Goal: Information Seeking & Learning: Learn about a topic

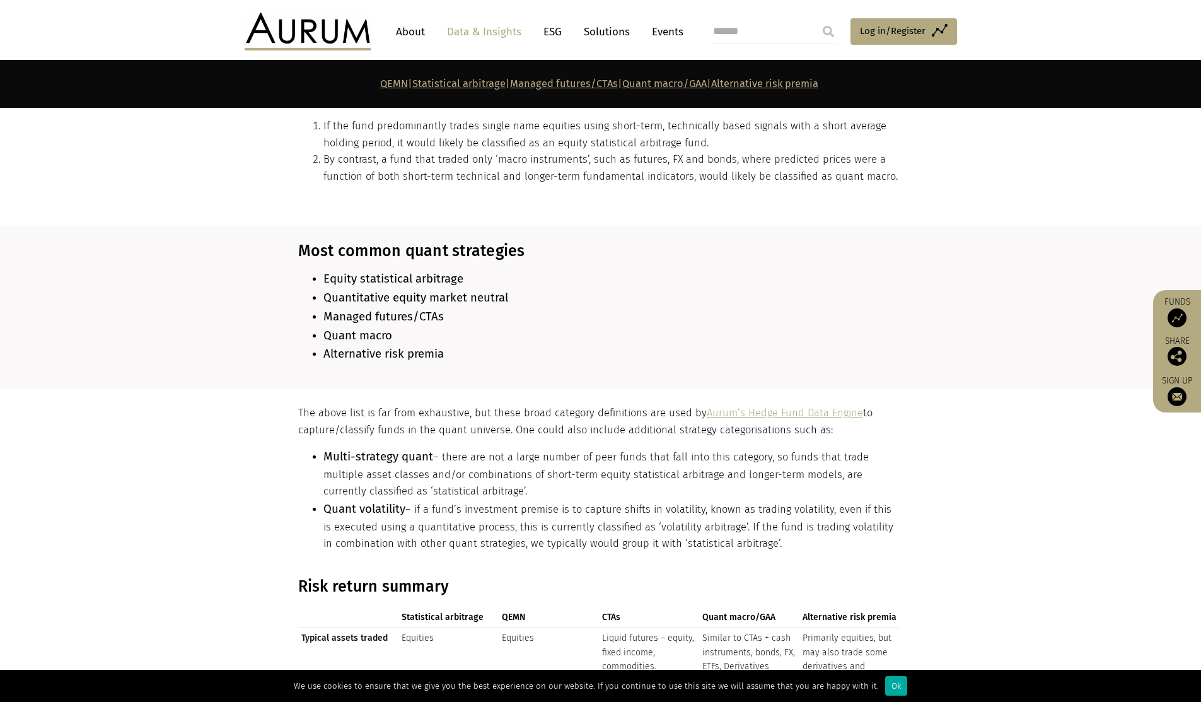
scroll to position [1009, 0]
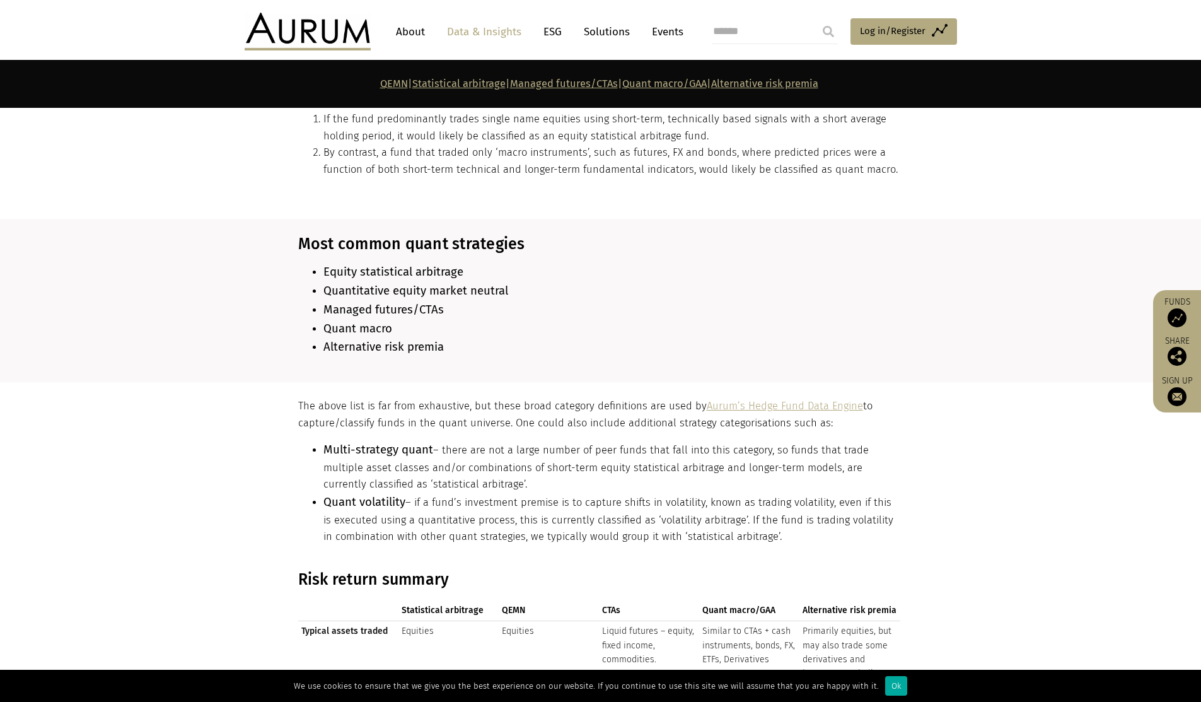
click at [362, 303] on span "Managed futures/CTAs" at bounding box center [383, 310] width 120 height 14
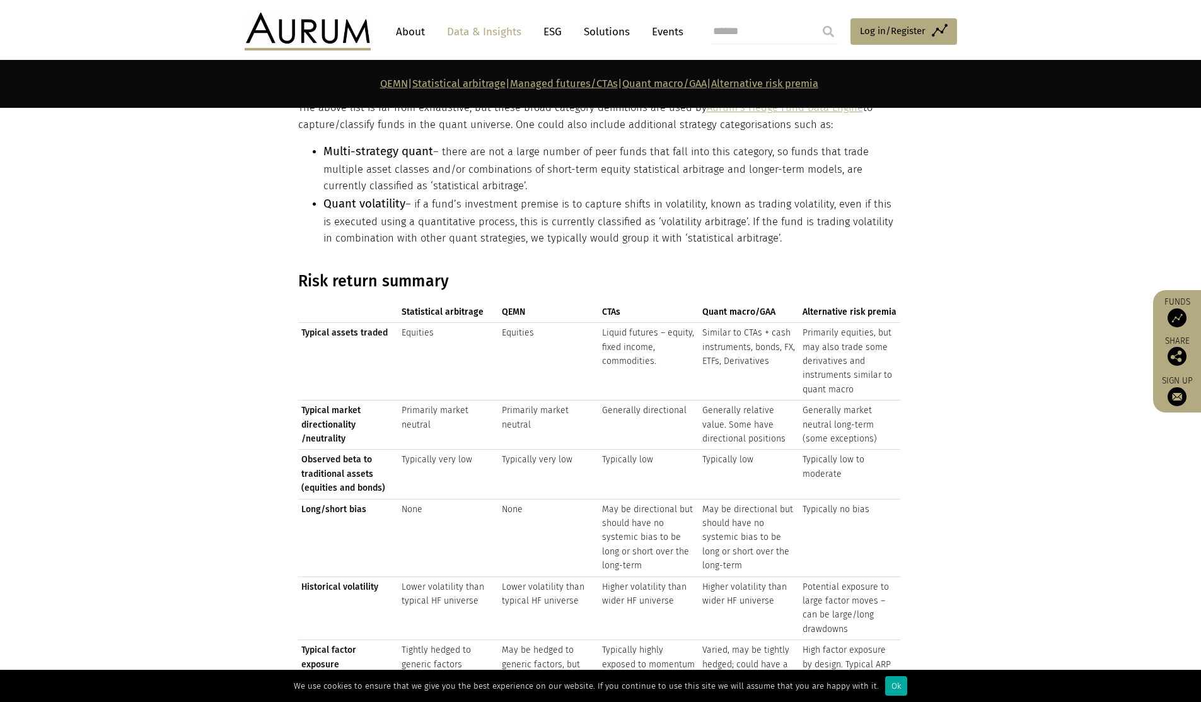
scroll to position [1387, 0]
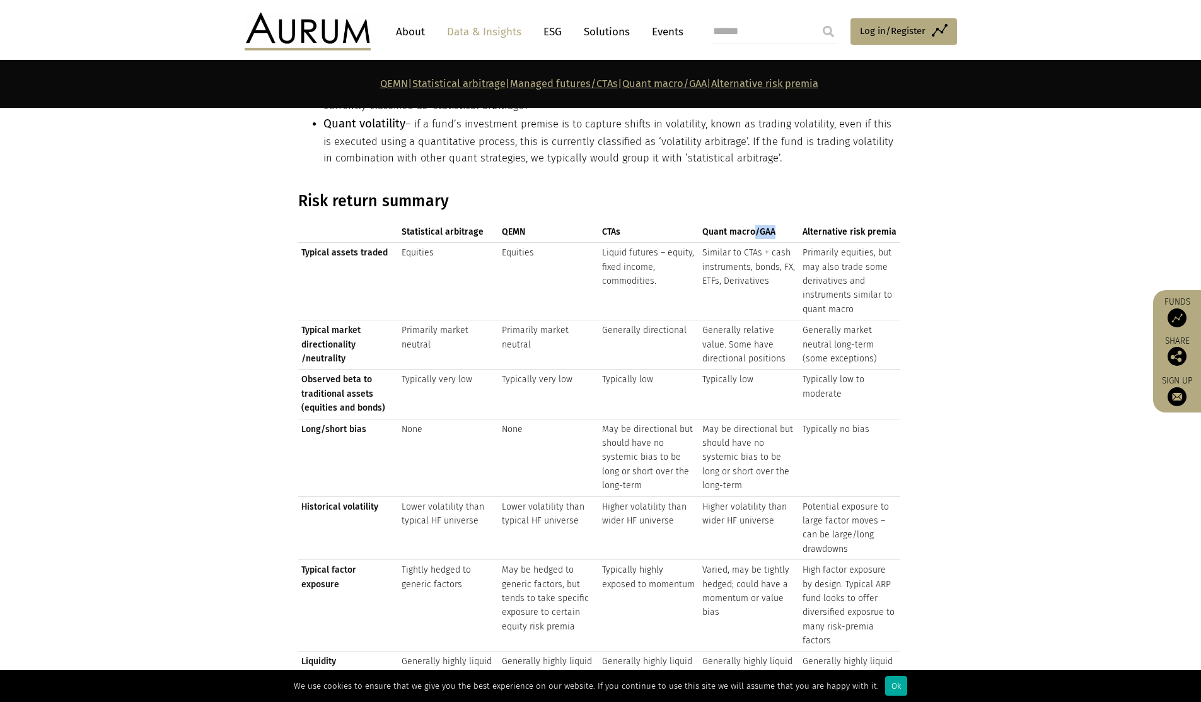
drag, startPoint x: 756, startPoint y: 219, endPoint x: 788, endPoint y: 217, distance: 32.2
click at [788, 225] on span "Quant macro/GAA" at bounding box center [749, 232] width 94 height 14
click at [786, 225] on span "Quant macro/GAA" at bounding box center [749, 232] width 94 height 14
drag, startPoint x: 697, startPoint y: 246, endPoint x: 766, endPoint y: 252, distance: 69.6
click at [775, 243] on tr "Typical assets traded Equities Equities Liquid futures – equity, fixed income, …" at bounding box center [599, 282] width 602 height 78
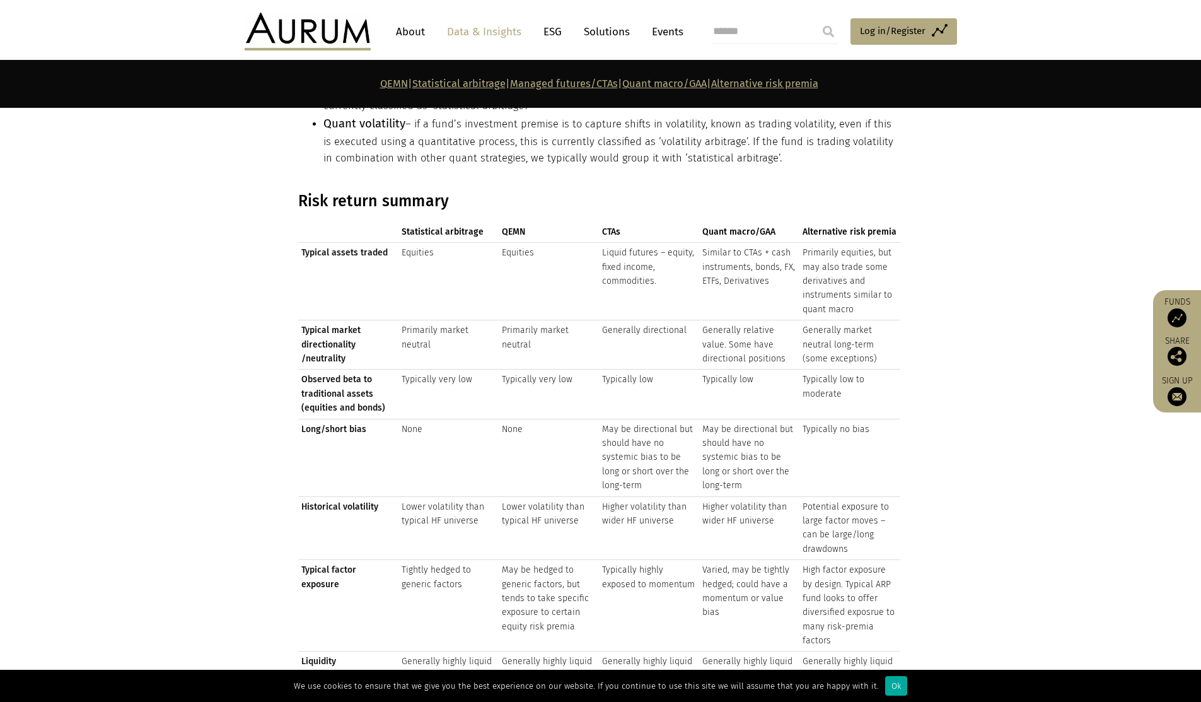
click at [762, 255] on td "Similar to CTAs + cash instruments, bonds, FX, ETFs, Derivatives" at bounding box center [749, 282] width 100 height 78
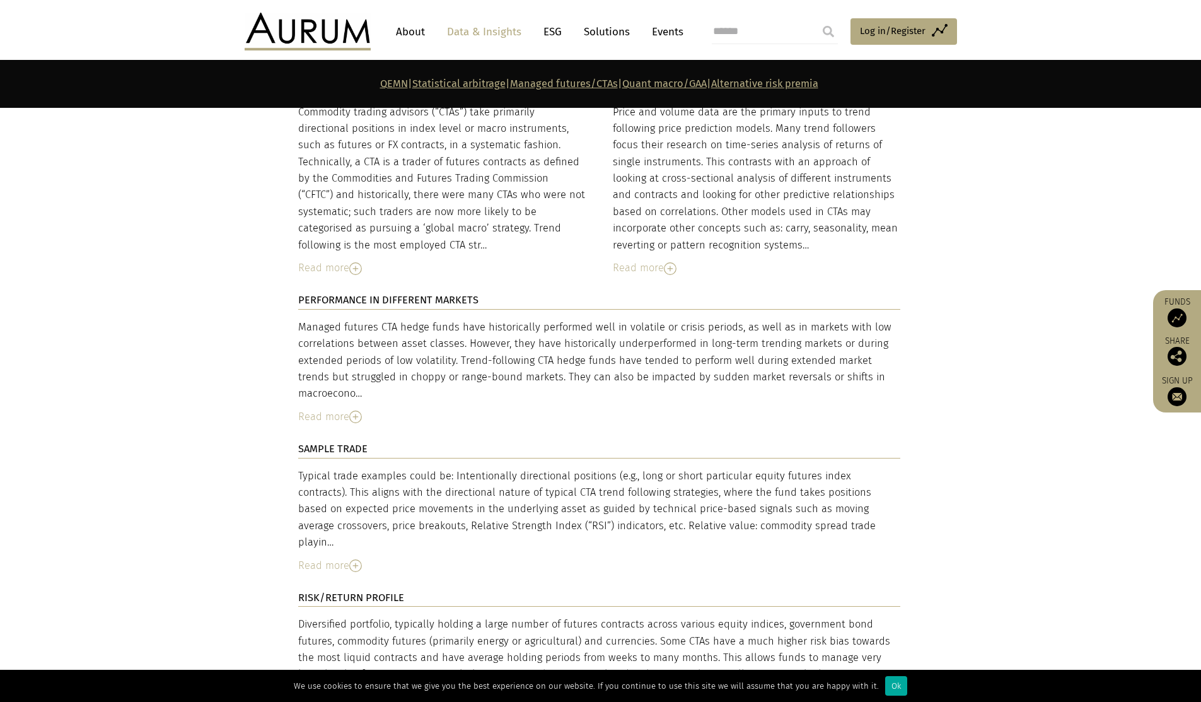
scroll to position [3656, 0]
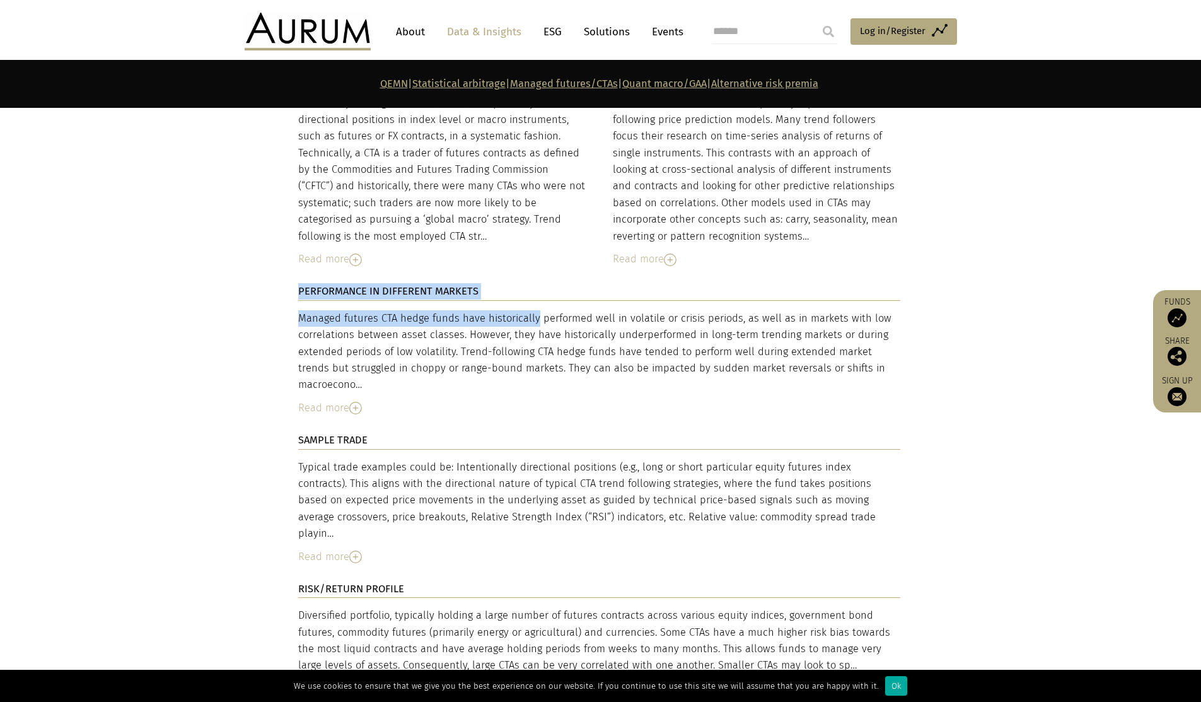
drag, startPoint x: 301, startPoint y: 256, endPoint x: 593, endPoint y: 238, distance: 293.0
click at [491, 246] on div "DESCRIPTION Commodity trading advisors (“CTAs”) take primarily directional posi…" at bounding box center [601, 398] width 630 height 661
click at [619, 283] on p "PERFORMANCE IN DIFFERENT MARKETS" at bounding box center [599, 291] width 602 height 17
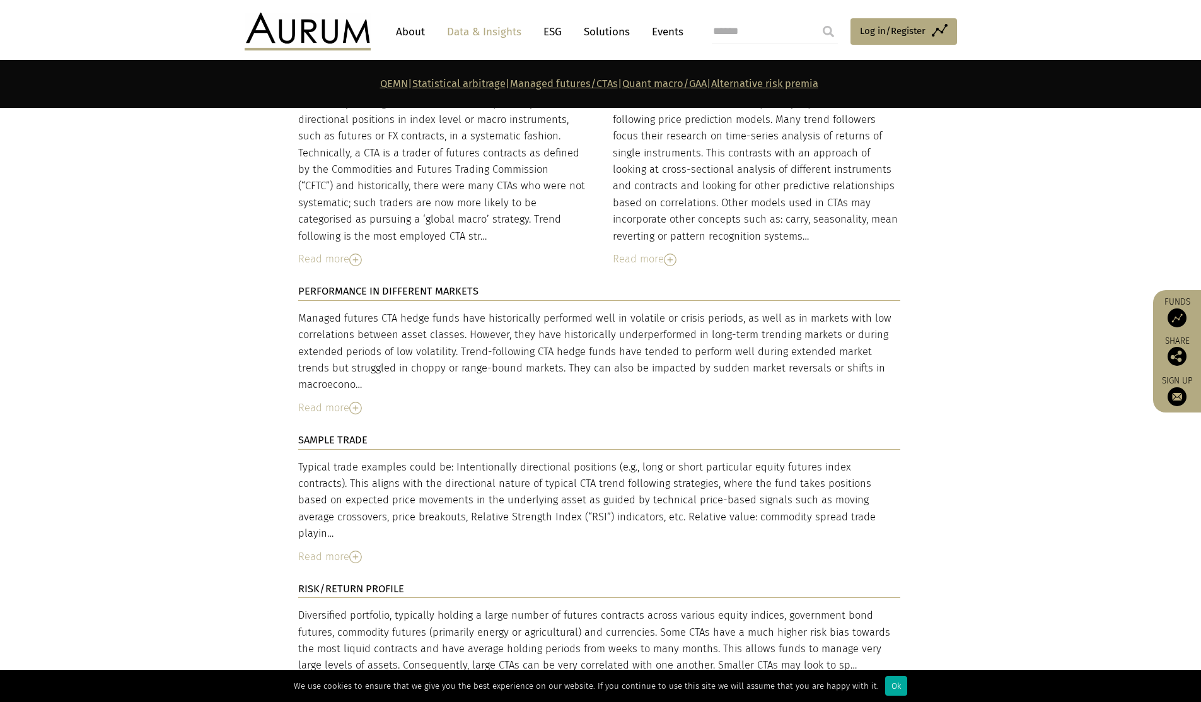
click at [632, 310] on div "Managed futures CTA hedge funds have historically performed well in volatile or…" at bounding box center [599, 351] width 602 height 83
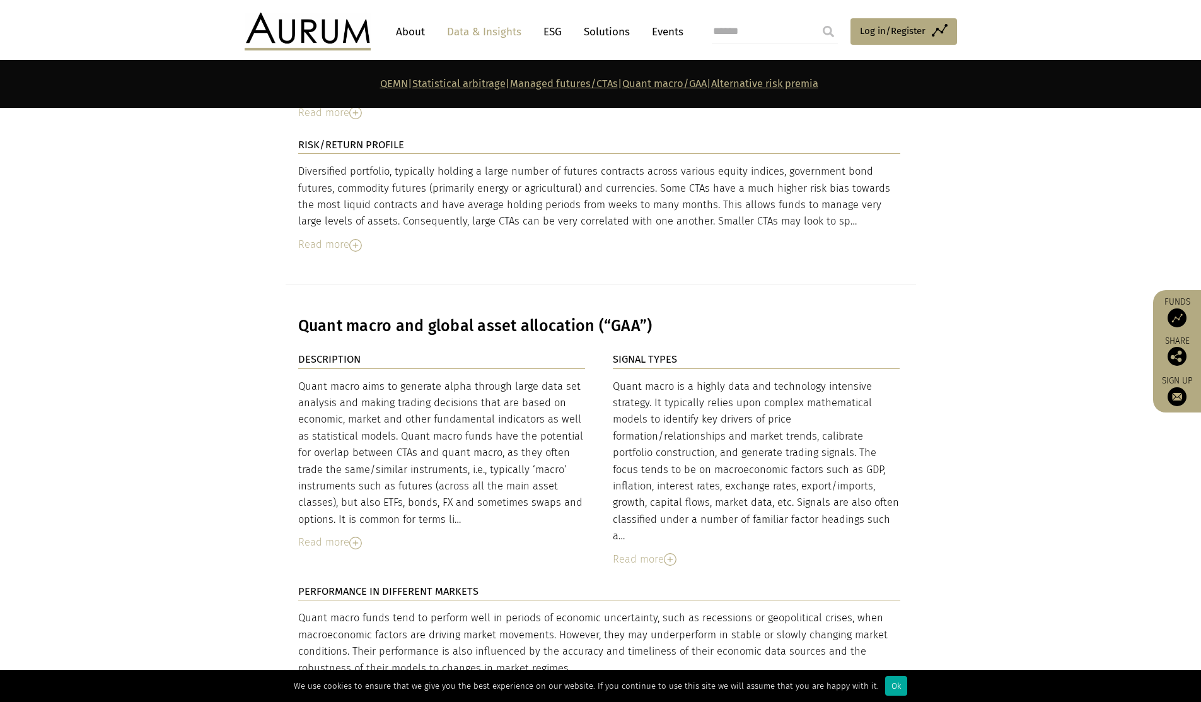
scroll to position [4098, 0]
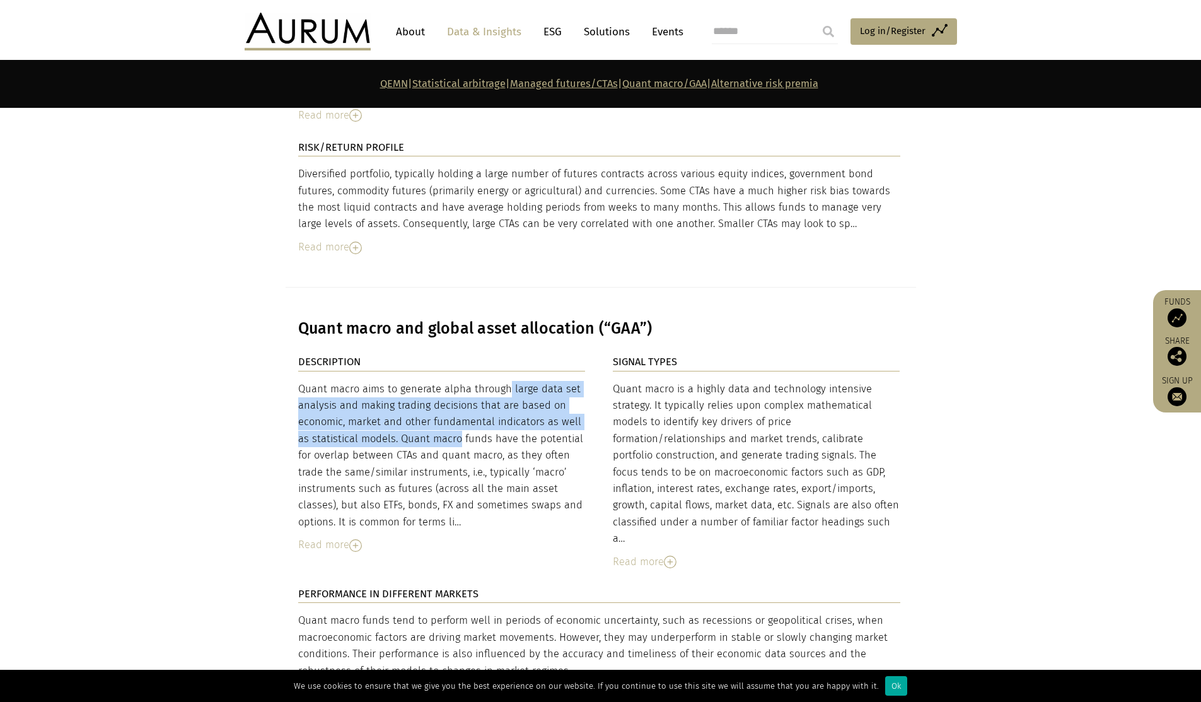
drag, startPoint x: 443, startPoint y: 313, endPoint x: 393, endPoint y: 358, distance: 66.9
click at [393, 381] on div "Quant macro aims to generate alpha through large data set analysis and making t…" at bounding box center [441, 456] width 287 height 150
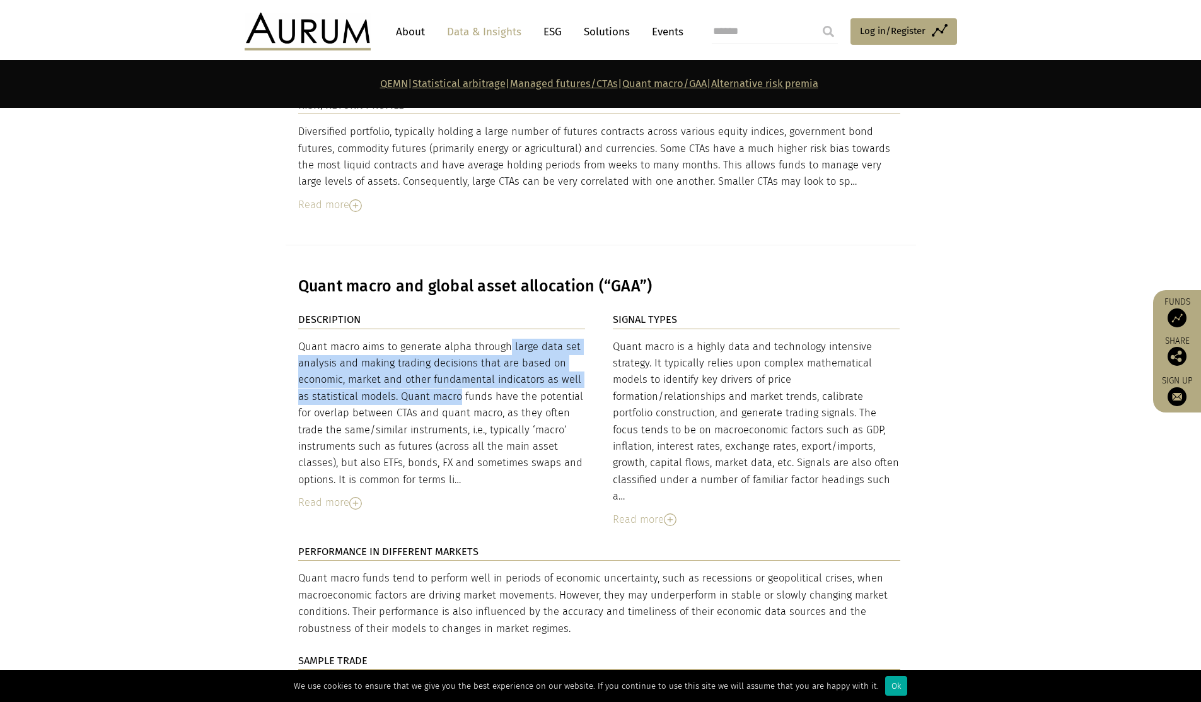
scroll to position [4161, 0]
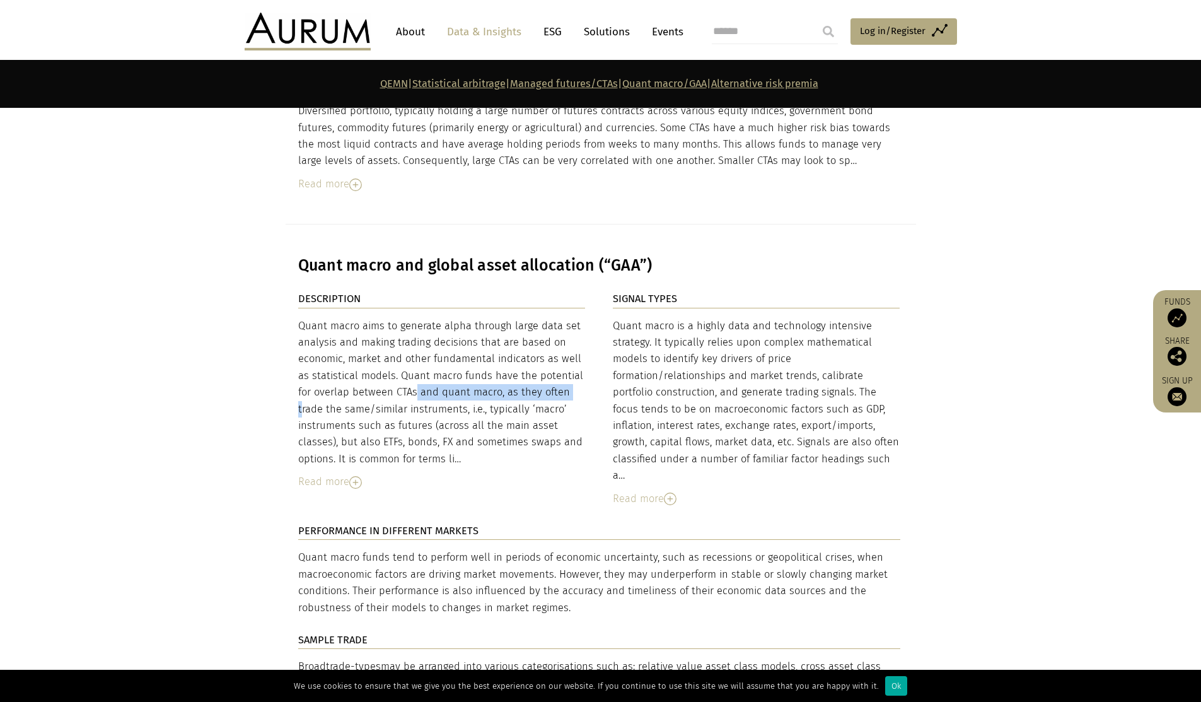
drag, startPoint x: 348, startPoint y: 315, endPoint x: 514, endPoint y: 313, distance: 165.8
click at [514, 318] on div "Quant macro aims to generate alpha through large data set analysis and making t…" at bounding box center [441, 393] width 287 height 150
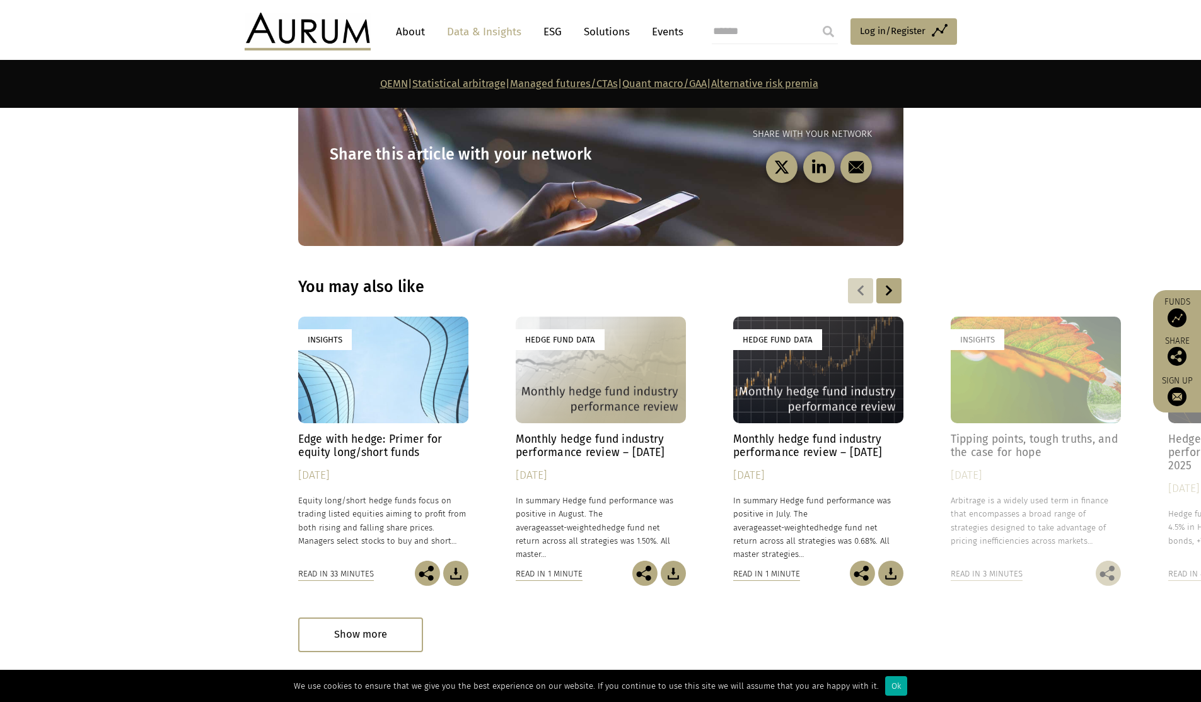
scroll to position [6628, 0]
